Goal: Communication & Community: Answer question/provide support

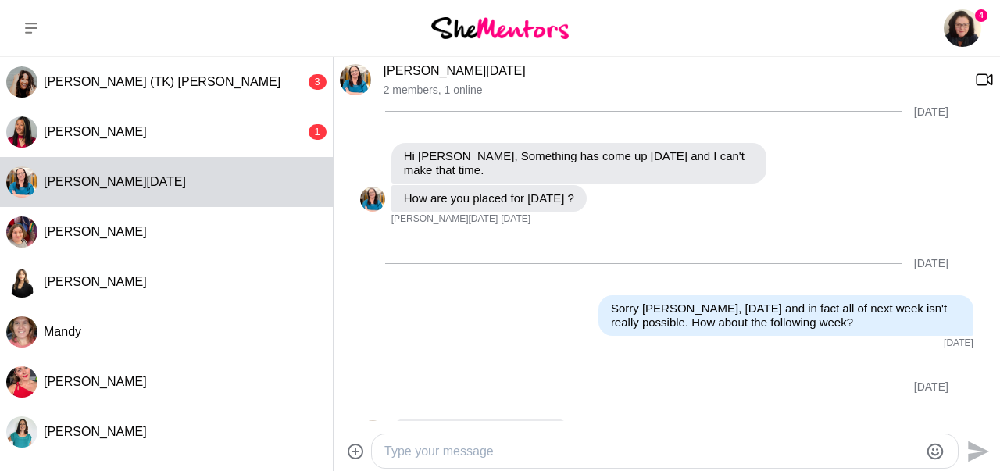
scroll to position [1320, 0]
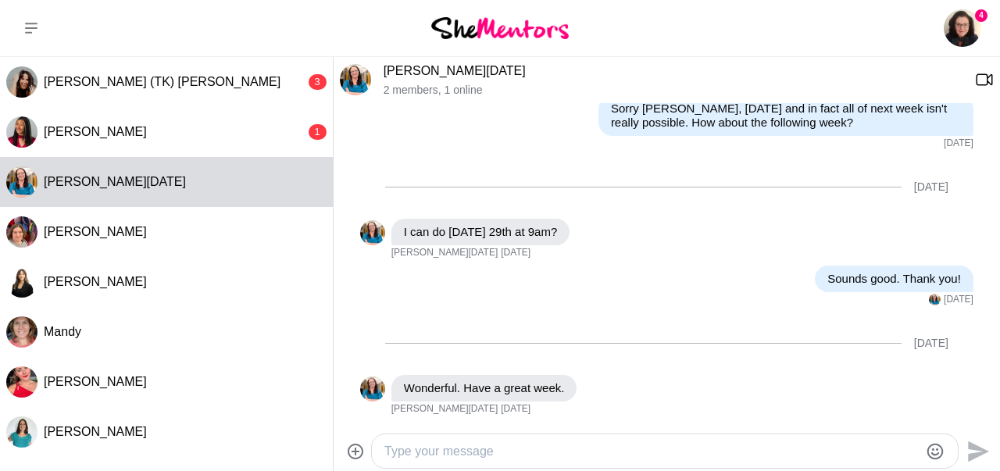
click at [563, 458] on textarea "Type your message" at bounding box center [651, 451] width 534 height 19
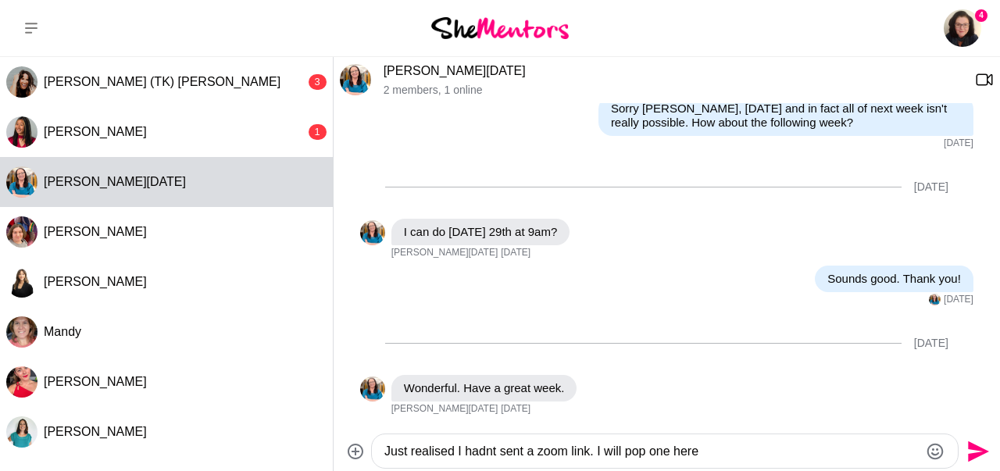
type textarea "Just realised I hadnt sent a zoom link. I will pop one here"
click at [974, 449] on icon "Send" at bounding box center [978, 451] width 21 height 21
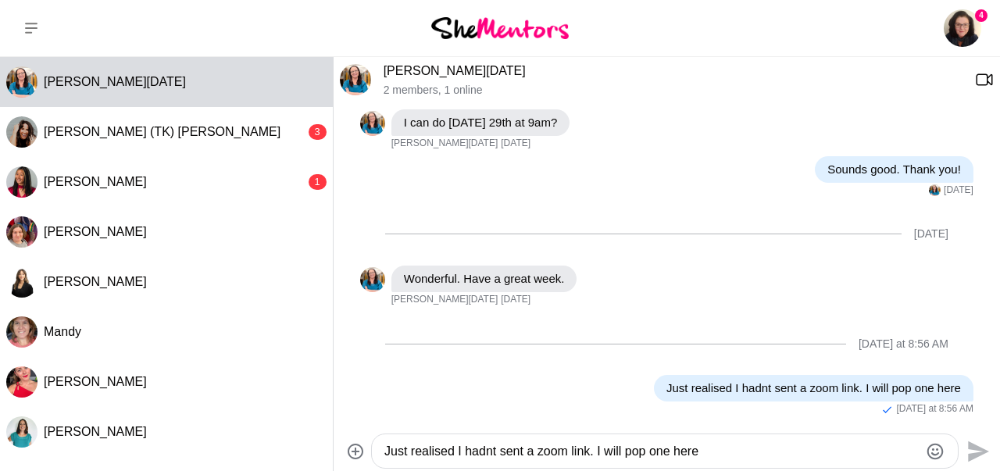
click at [428, 453] on textarea "Just realised I hadnt sent a zoom link. I will pop one here" at bounding box center [651, 451] width 534 height 19
paste textarea "────────── [PERSON_NAME] is inviting you to a scheduled Zoom meeting. Join Zoom…"
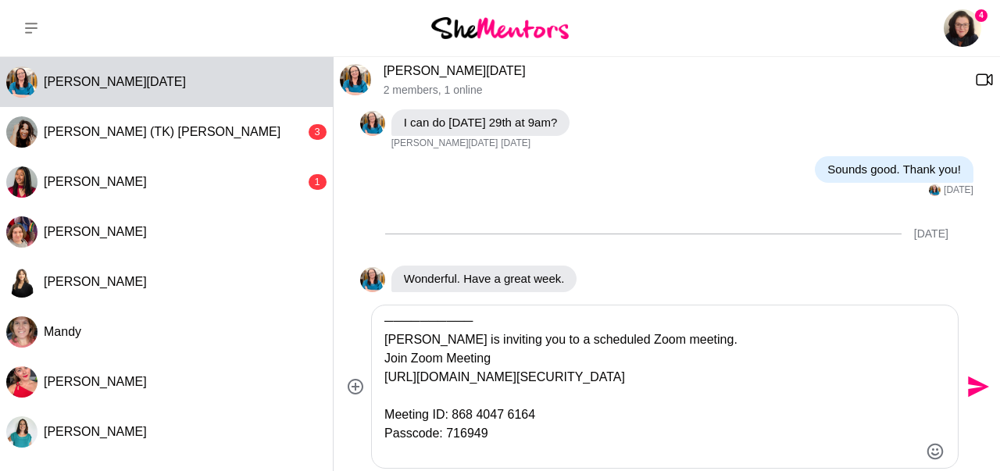
type textarea "────────── [PERSON_NAME] is inviting you to a scheduled Zoom meeting. Join Zoom…"
click at [969, 388] on icon "Send" at bounding box center [976, 386] width 25 height 25
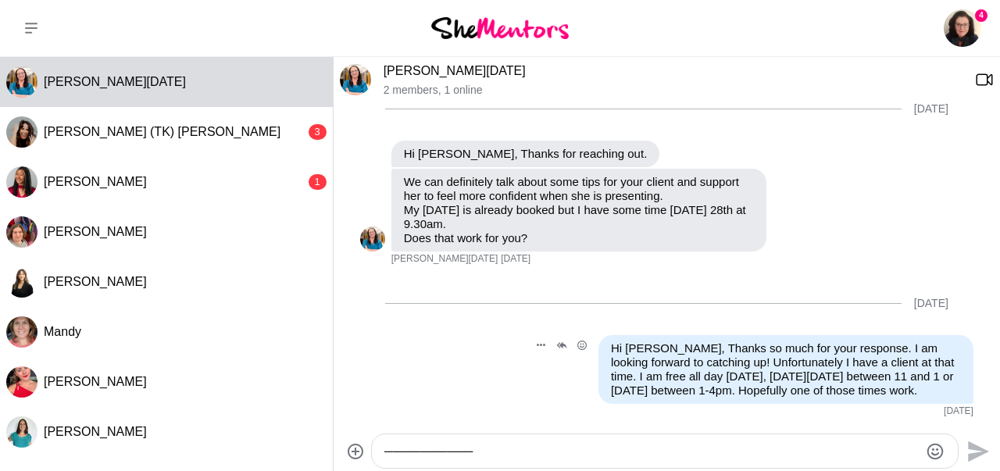
scroll to position [0, 0]
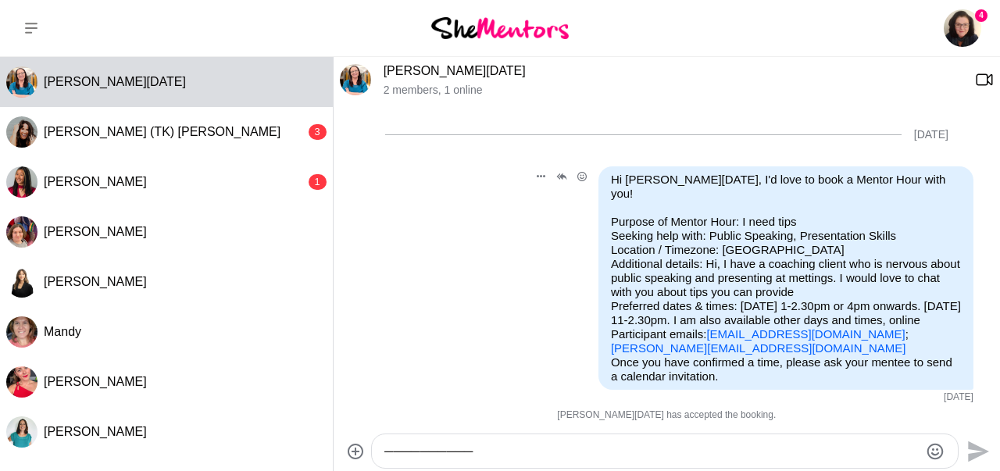
click at [727, 334] on link "[EMAIL_ADDRESS][DOMAIN_NAME]" at bounding box center [805, 333] width 198 height 13
drag, startPoint x: 705, startPoint y: 334, endPoint x: 854, endPoint y: 335, distance: 148.4
click at [854, 335] on p "Purpose of Mentor Hour: I need tips Seeking help with: Public Speaking, Present…" at bounding box center [786, 285] width 350 height 141
copy p "[EMAIL_ADDRESS][DOMAIN_NAME]"
click at [450, 75] on link "[PERSON_NAME][DATE]" at bounding box center [455, 70] width 142 height 13
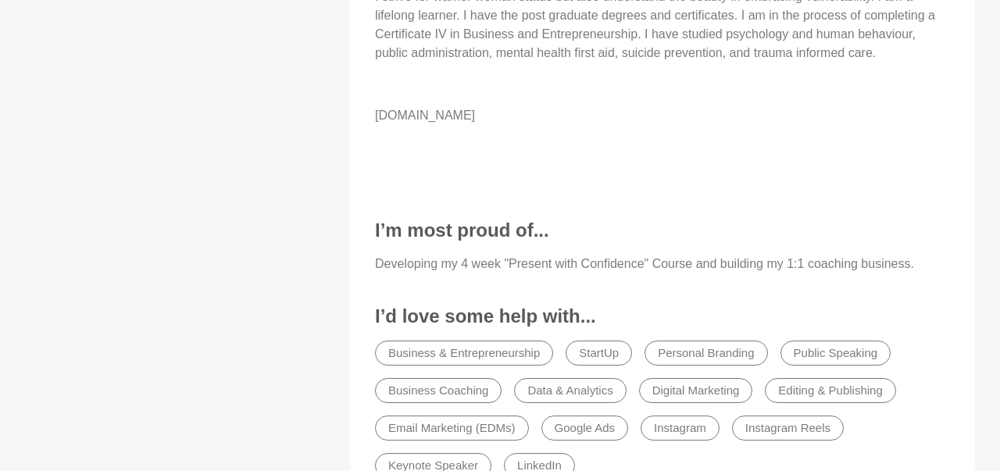
scroll to position [1950, 0]
